Goal: Communication & Community: Participate in discussion

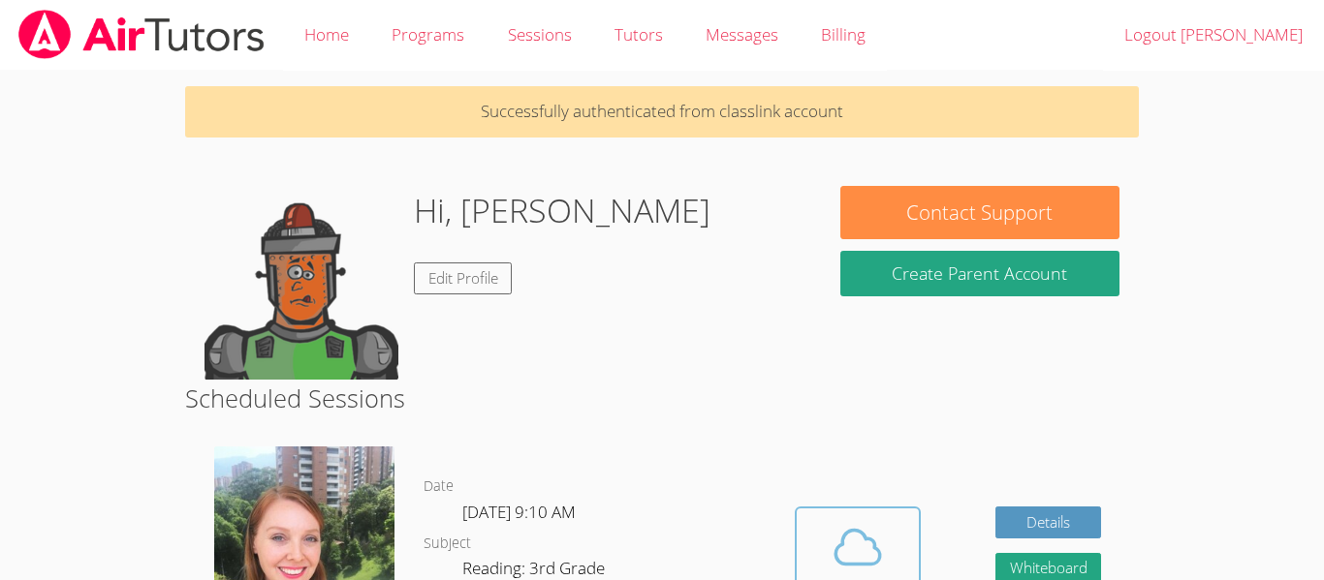
click at [885, 535] on span at bounding box center [857, 547] width 99 height 54
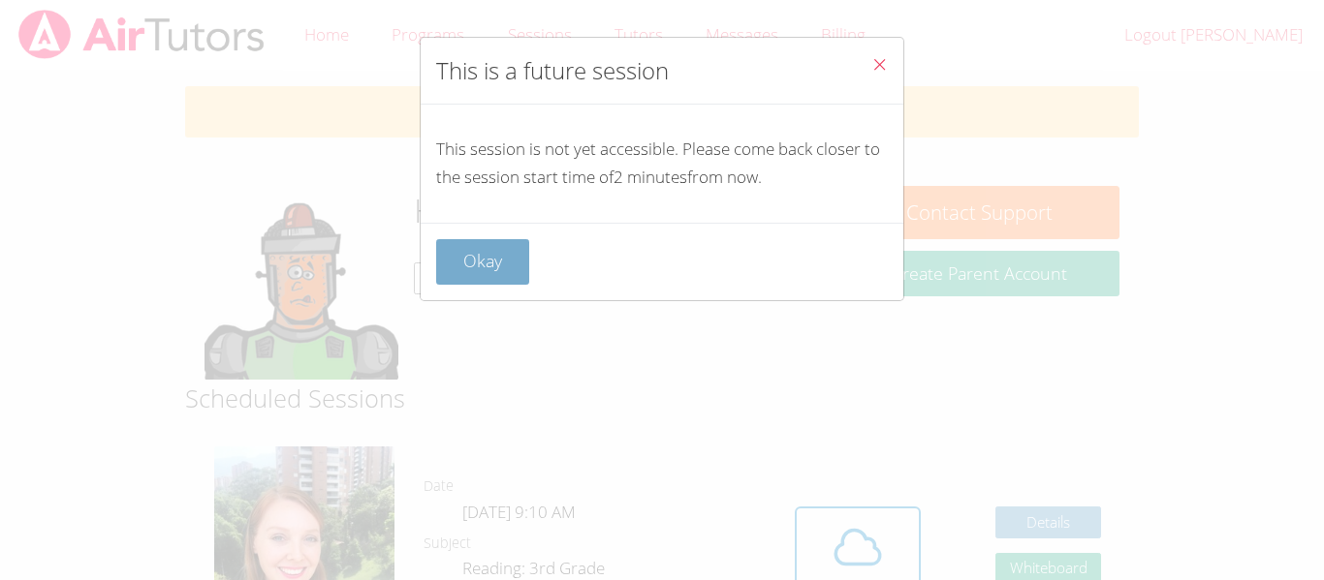
click at [458, 262] on button "Okay" at bounding box center [482, 262] width 93 height 46
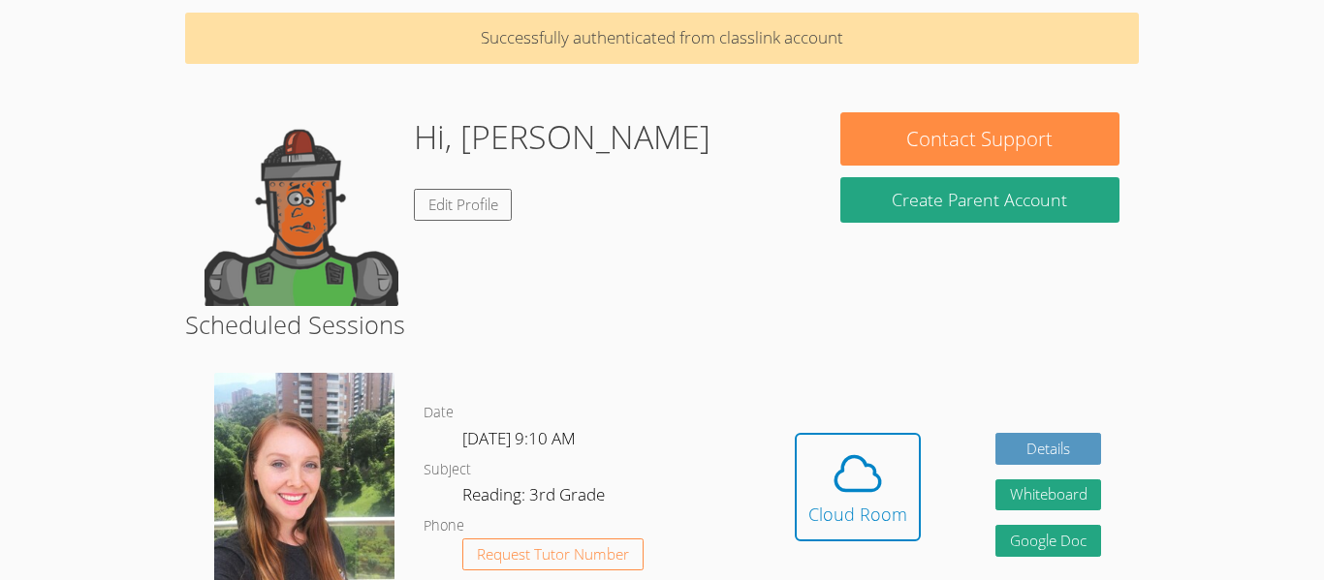
scroll to position [112, 0]
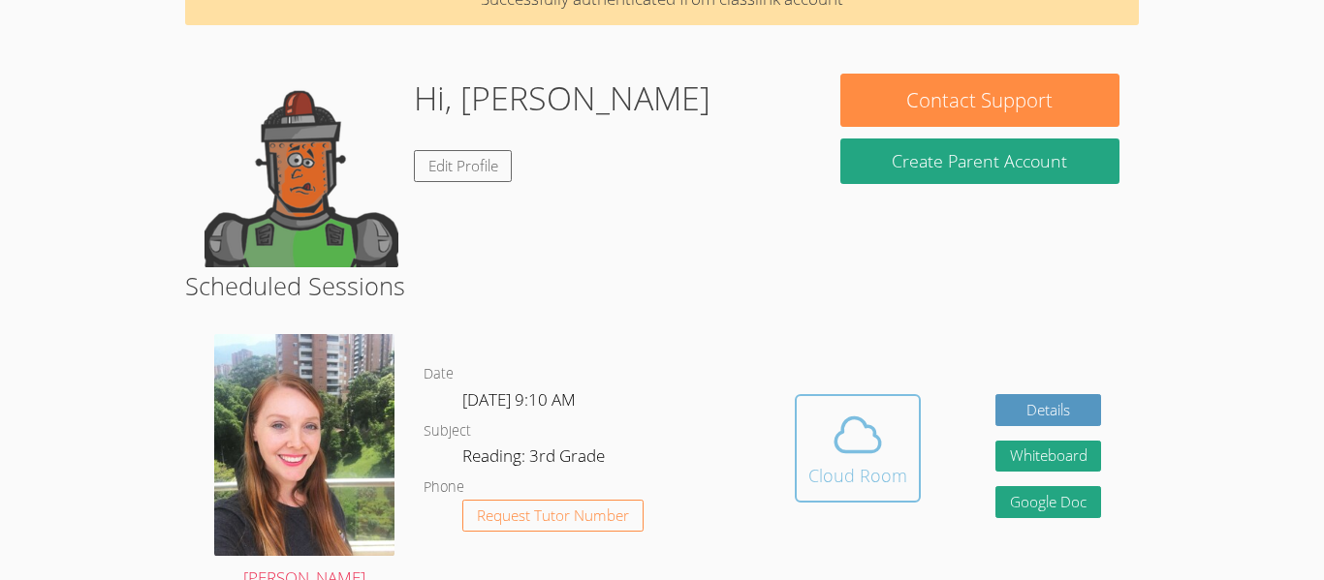
click at [834, 459] on icon at bounding box center [857, 435] width 54 height 54
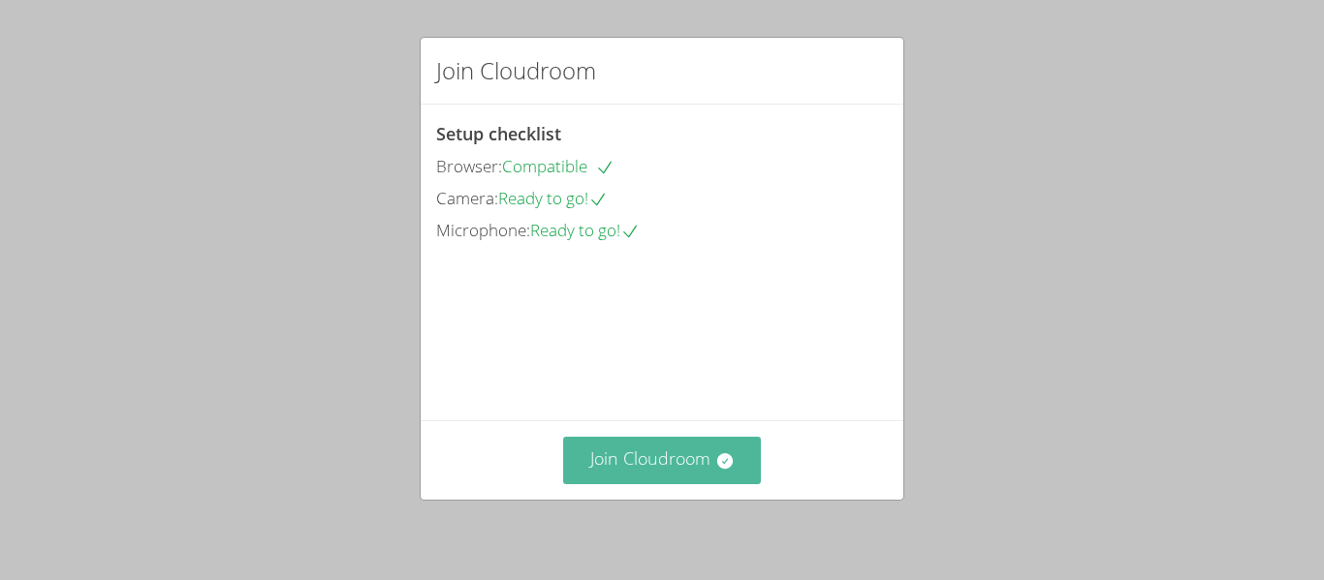
click at [635, 456] on button "Join Cloudroom" at bounding box center [662, 460] width 199 height 47
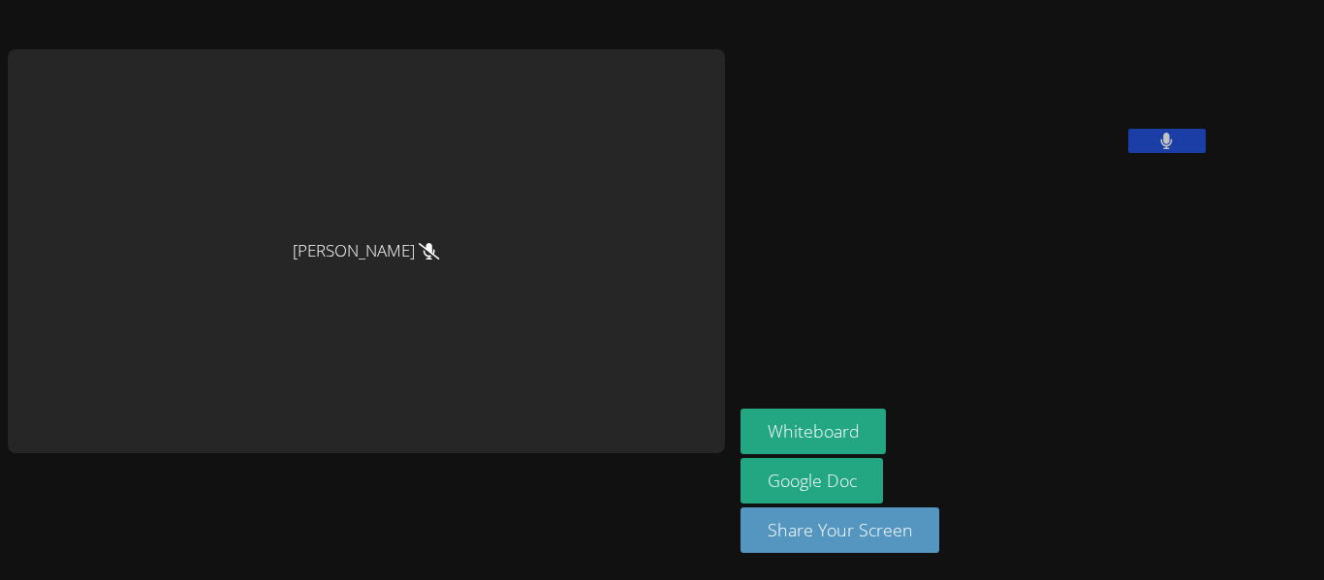
click at [558, 396] on div "[PERSON_NAME]" at bounding box center [366, 250] width 717 height 403
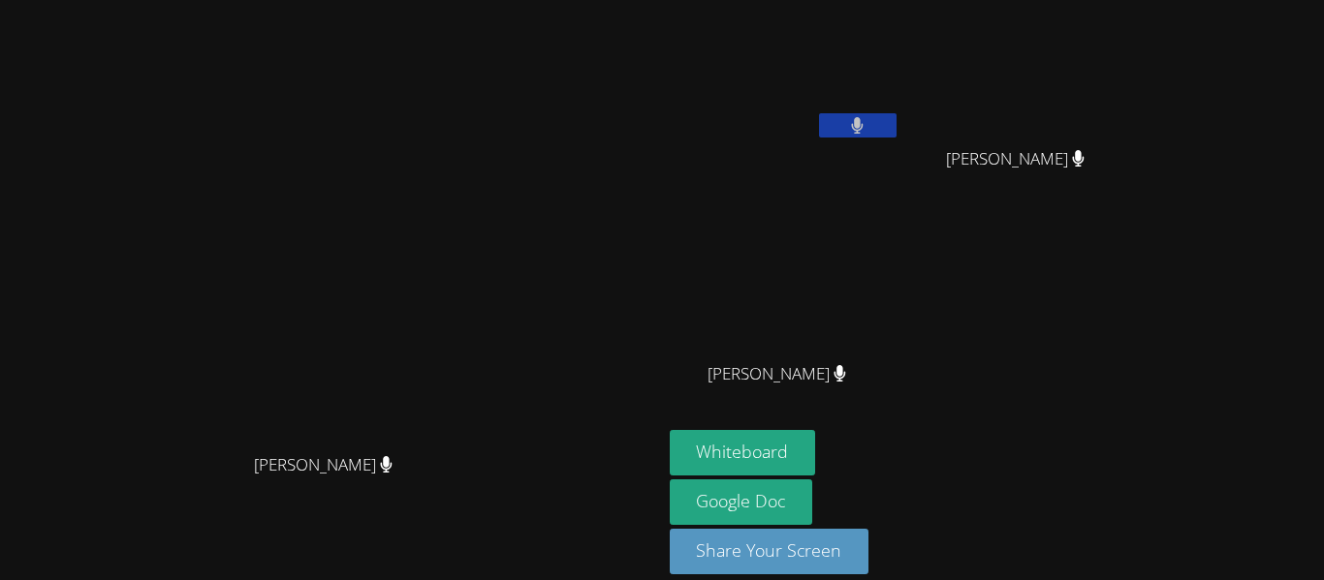
click at [887, 428] on div "[PERSON_NAME]" at bounding box center [785, 392] width 231 height 78
click at [816, 454] on button "Whiteboard" at bounding box center [743, 453] width 146 height 46
click at [627, 21] on div "[PERSON_NAME] [PERSON_NAME]" at bounding box center [331, 301] width 646 height 586
click at [867, 131] on icon at bounding box center [857, 125] width 20 height 16
click at [863, 127] on icon at bounding box center [858, 125] width 12 height 16
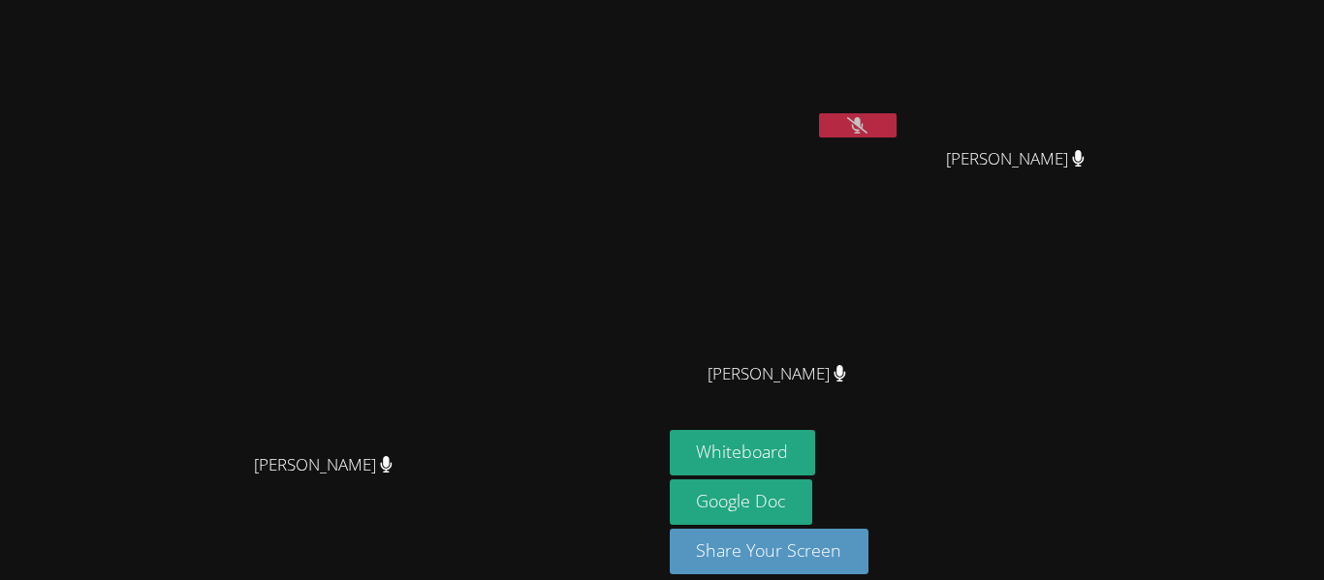
click at [896, 125] on button at bounding box center [858, 125] width 78 height 24
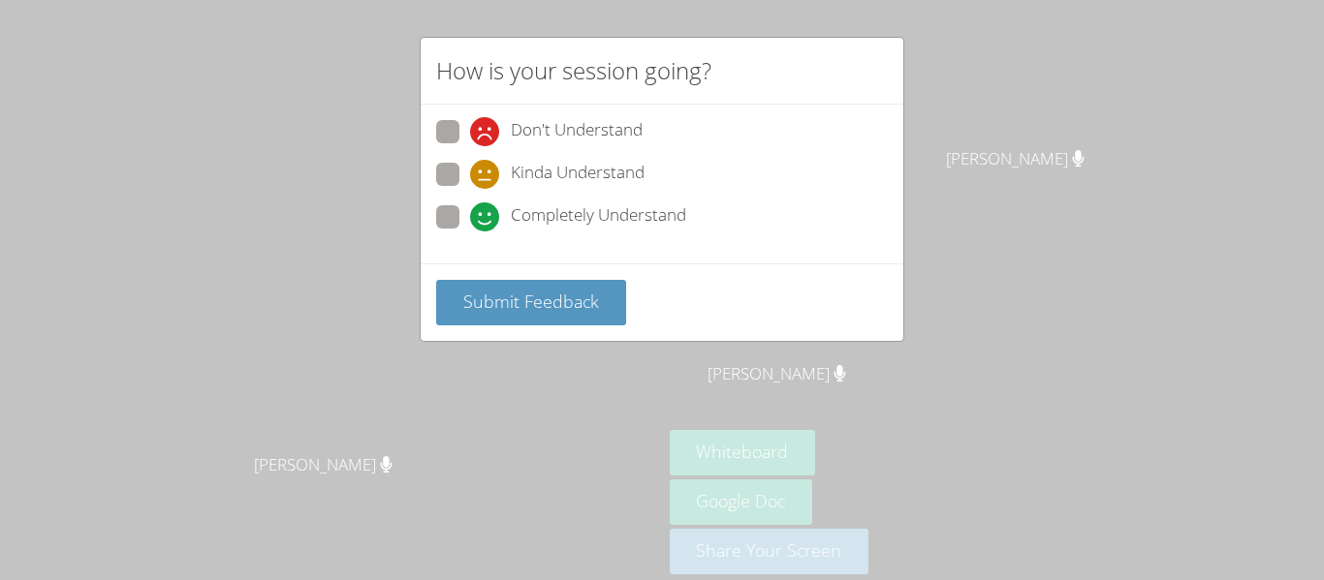
click at [364, 259] on div "How is your session going? Don't Understand Kinda Understand Completely Underst…" at bounding box center [662, 290] width 1324 height 580
click at [381, 308] on div "How is your session going? Don't Understand Kinda Understand Completely Underst…" at bounding box center [662, 290] width 1324 height 580
click at [545, 209] on span "Completely Understand" at bounding box center [598, 217] width 175 height 29
click at [486, 209] on input "Completely Understand" at bounding box center [478, 213] width 16 height 16
radio input "true"
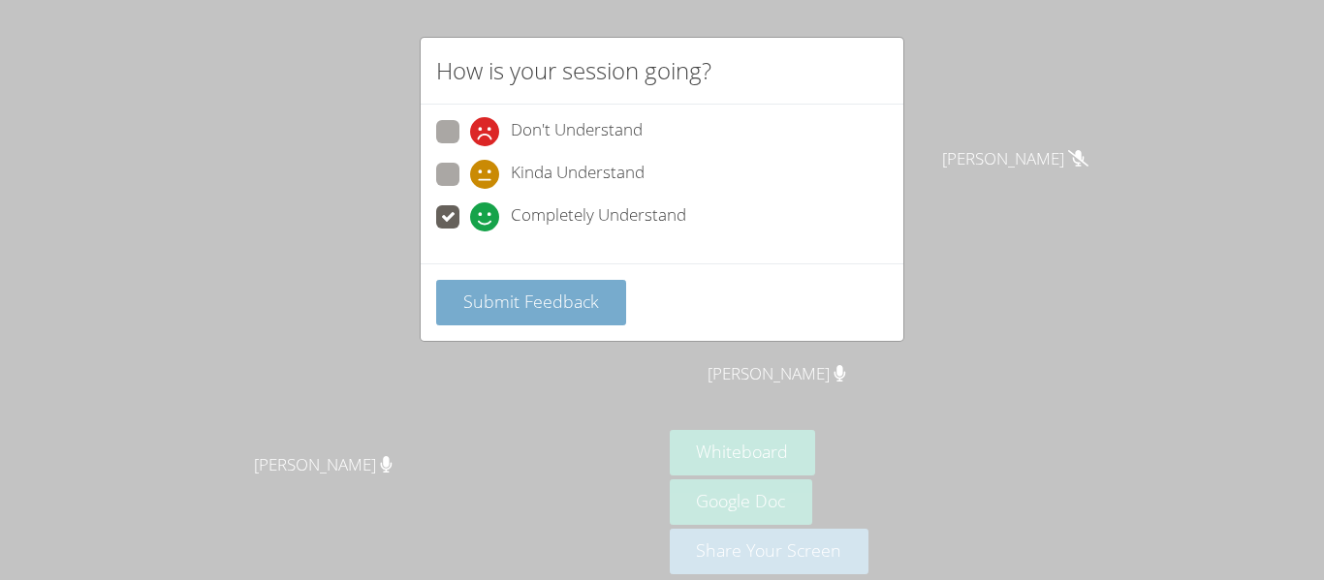
click at [525, 305] on span "Submit Feedback" at bounding box center [531, 301] width 136 height 23
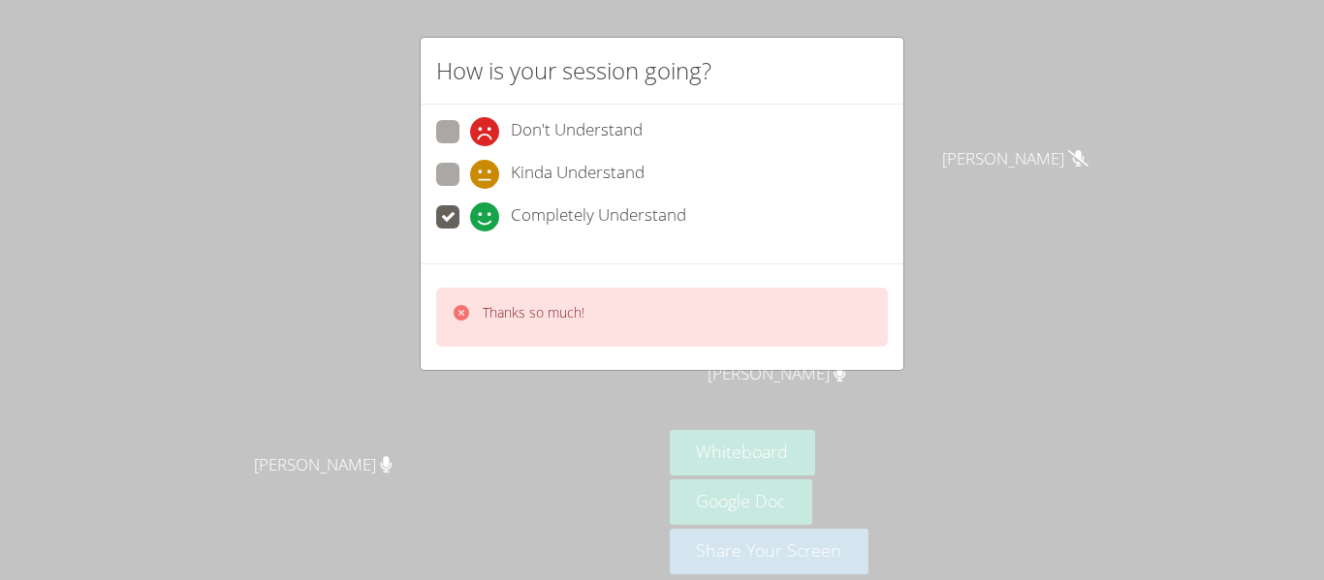
click at [353, 316] on div "How is your session going? Don't Understand Kinda Understand Completely Underst…" at bounding box center [662, 290] width 1324 height 580
click at [508, 329] on div "Thanks so much!" at bounding box center [534, 317] width 102 height 28
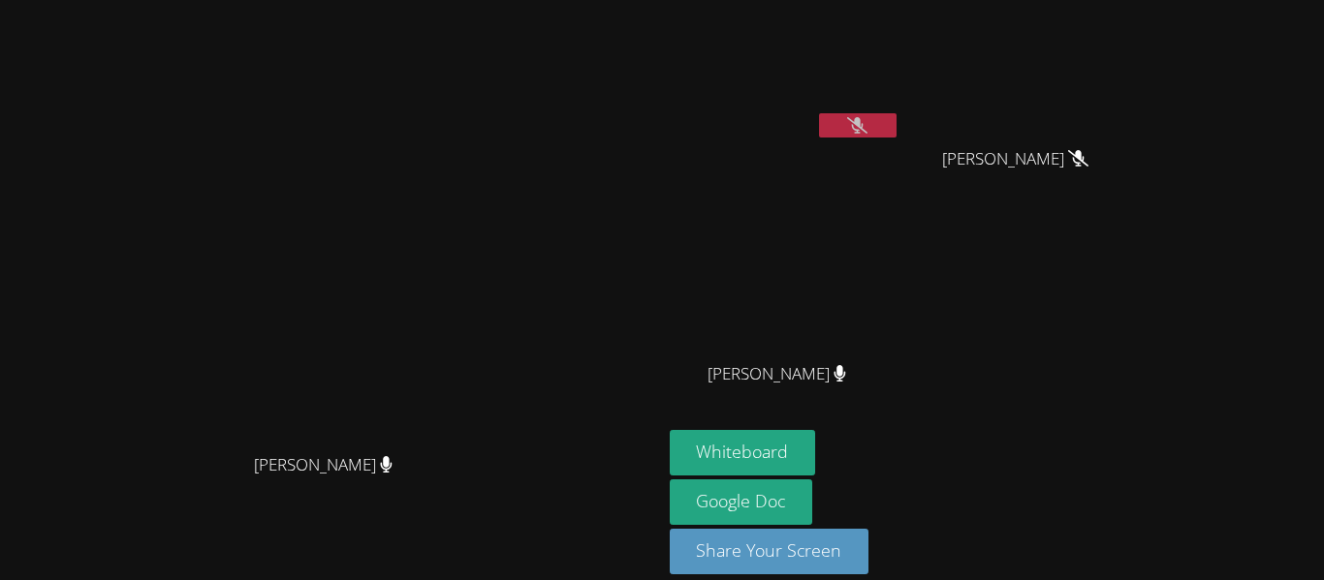
click at [896, 125] on button at bounding box center [858, 125] width 78 height 24
click at [896, 129] on button at bounding box center [858, 125] width 78 height 24
click at [1088, 159] on icon at bounding box center [1078, 158] width 20 height 16
click at [1088, 158] on span "[PERSON_NAME]" at bounding box center [1015, 159] width 146 height 28
click at [867, 121] on icon at bounding box center [857, 125] width 20 height 16
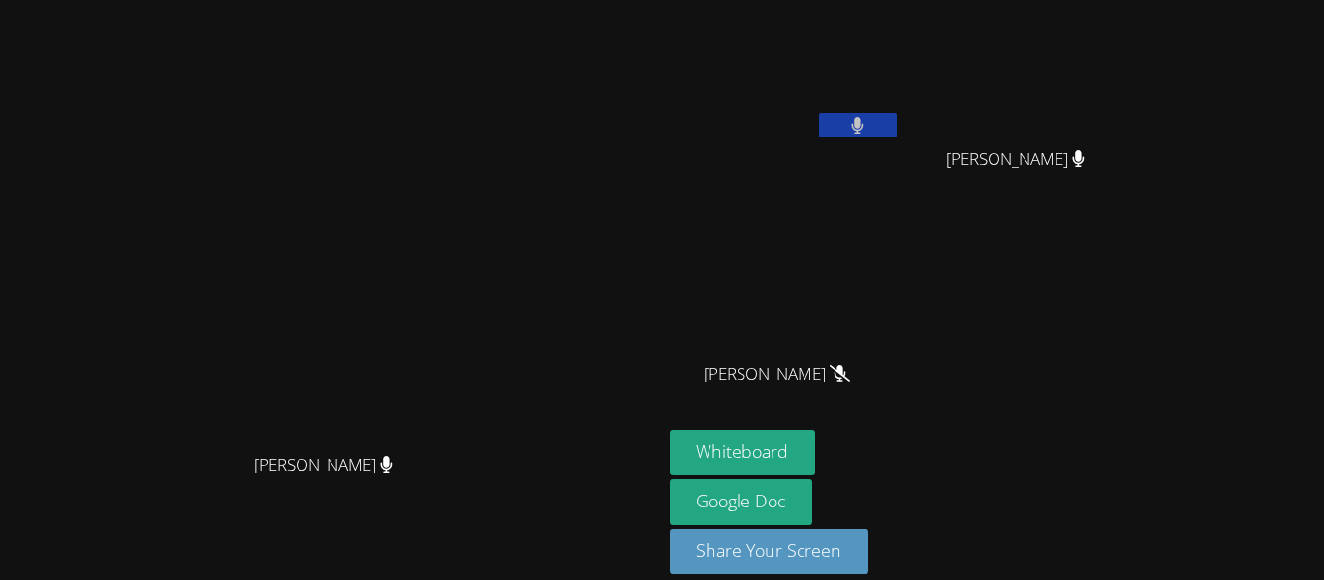
click at [863, 126] on icon at bounding box center [858, 125] width 12 height 16
